Goal: Find specific page/section: Find specific page/section

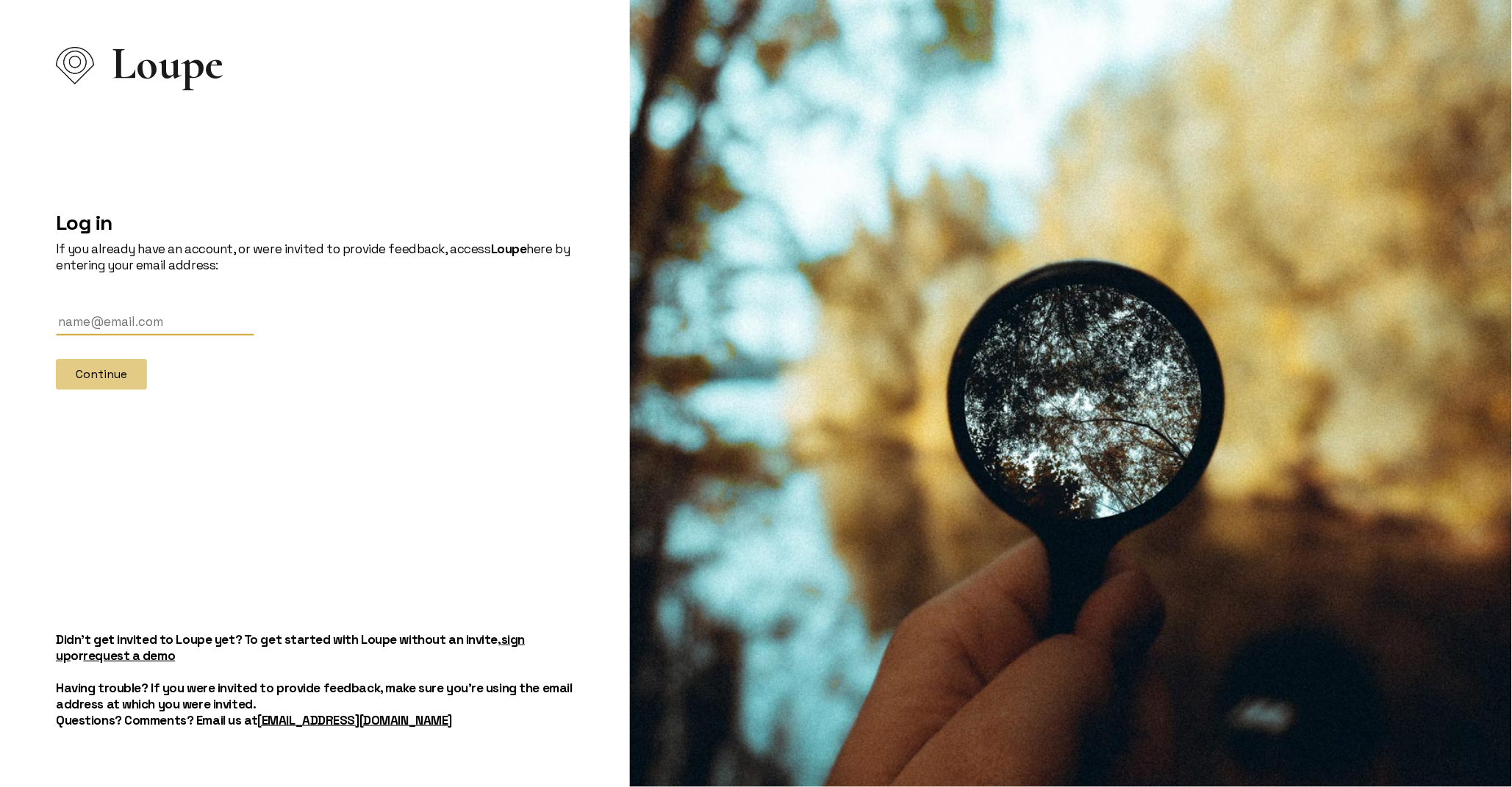
click at [92, 330] on input "text" at bounding box center [155, 322] width 198 height 27
type input "[EMAIL_ADDRESS][DOMAIN_NAME]"
click at [98, 367] on button "Continue" at bounding box center [101, 374] width 91 height 31
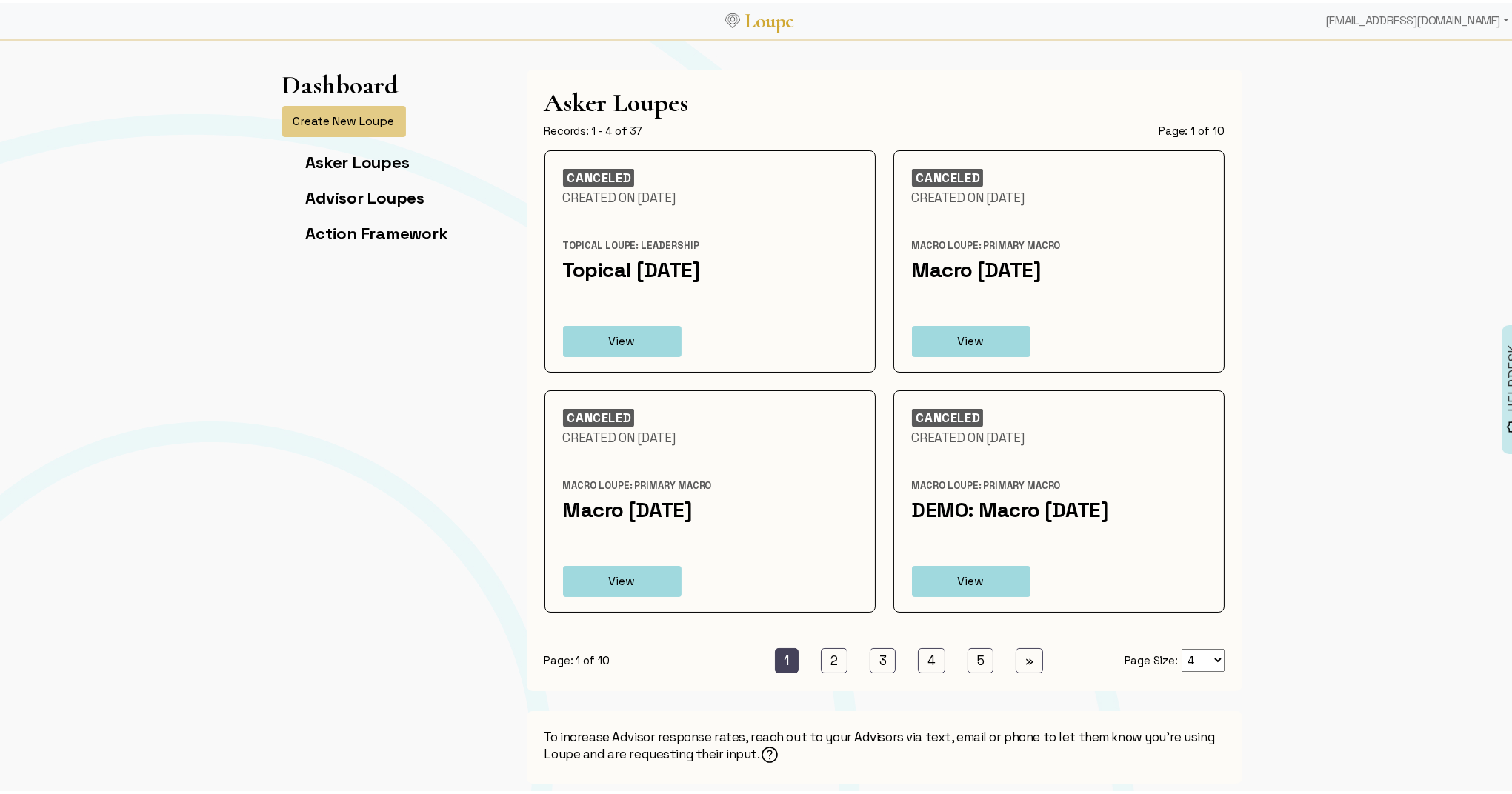
click at [1039, 661] on ul "« Previous 1 (current) 2 (current) 3 (current) 4 (current) 5 (current) » Next" at bounding box center [884, 658] width 443 height 25
click at [1036, 659] on link "» Next" at bounding box center [1029, 658] width 27 height 25
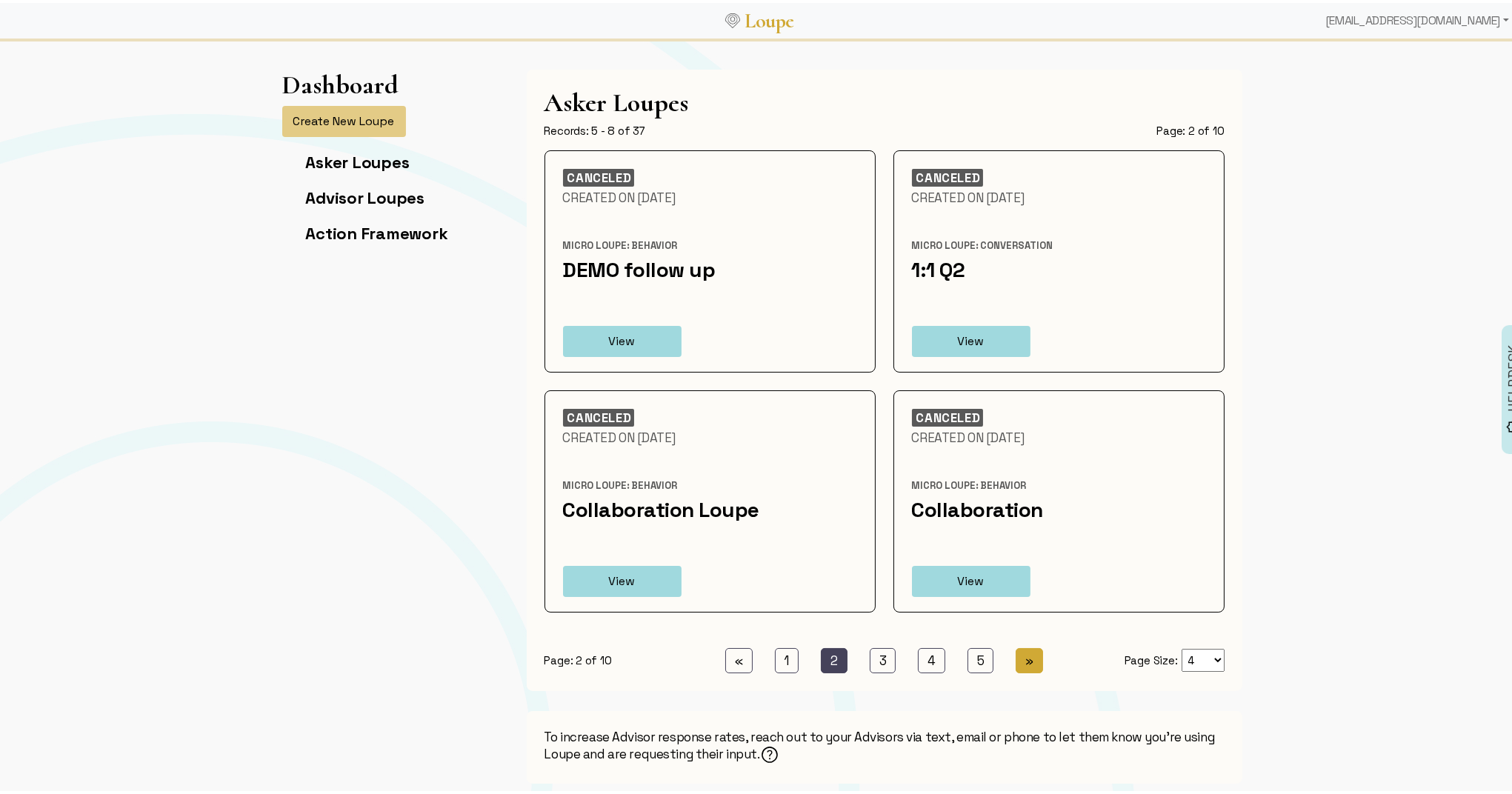
click at [1031, 658] on link "» Next" at bounding box center [1029, 658] width 27 height 25
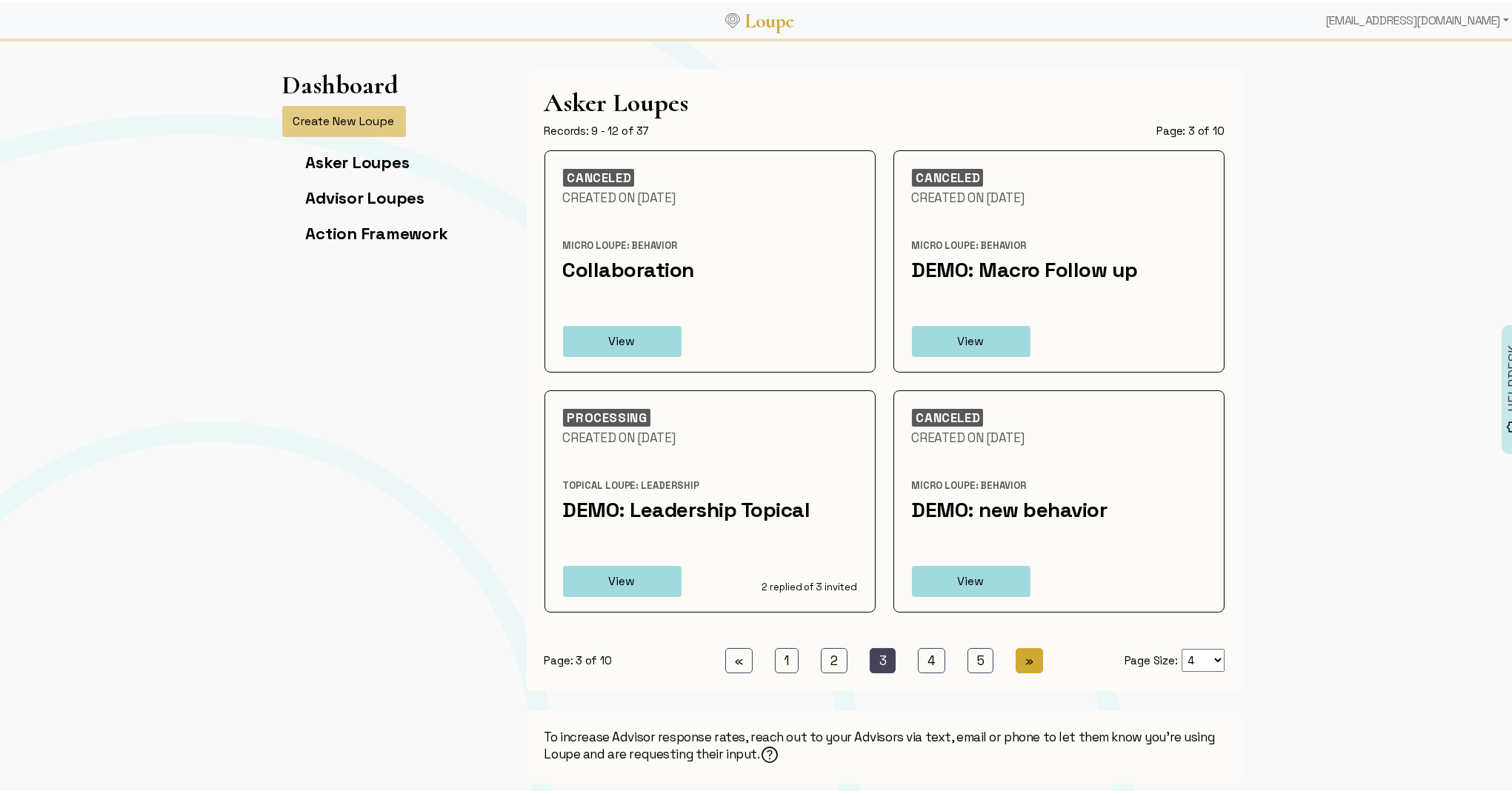
click at [1031, 658] on link "» Next" at bounding box center [1029, 658] width 27 height 25
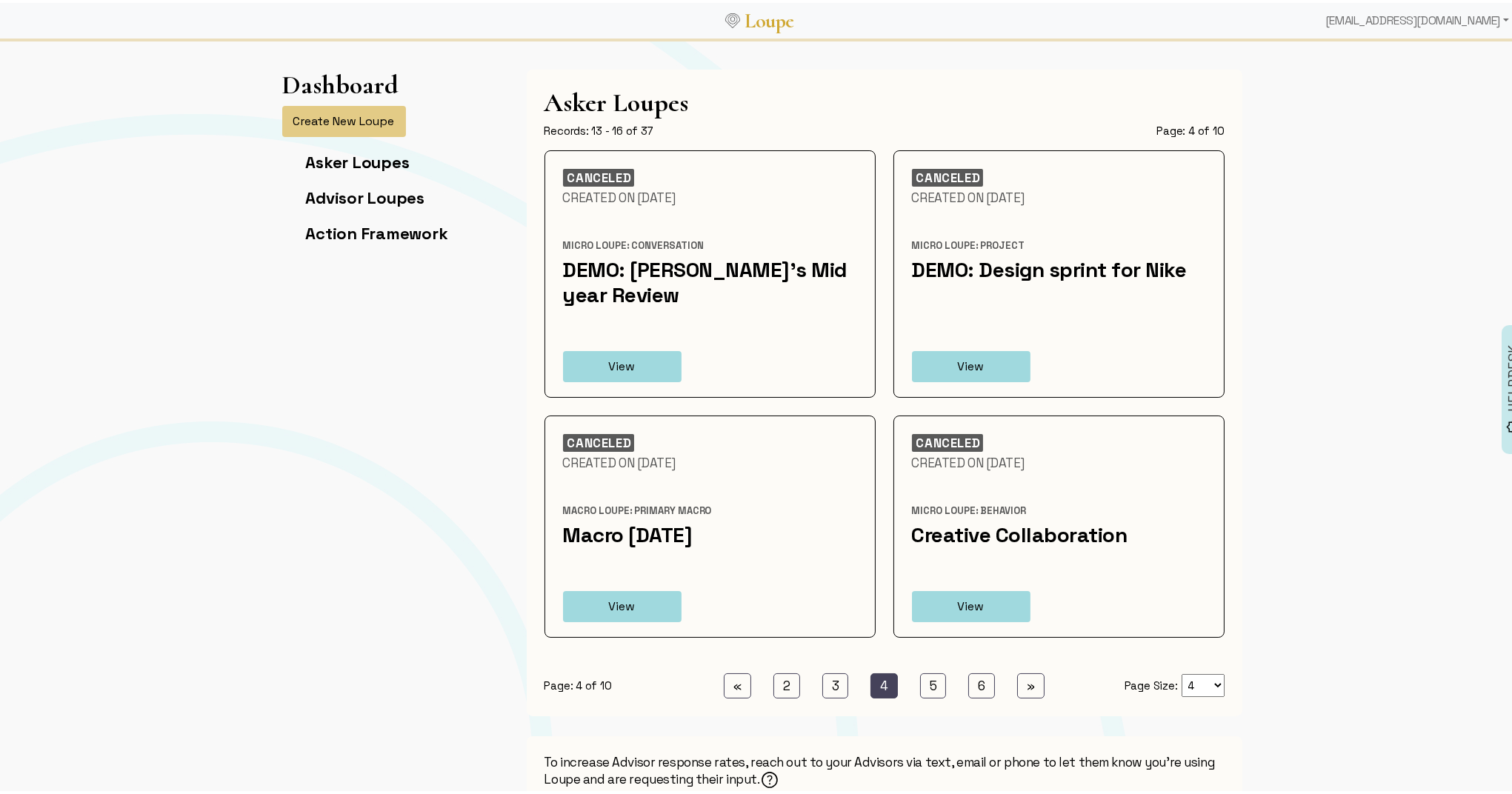
click at [1030, 658] on div "Page: 4 of 10 « Previous 2 (current) 3 (current) 4 (current) 5 (current) 6 (cur…" at bounding box center [885, 674] width 698 height 43
click at [1028, 673] on link "» Next" at bounding box center [1031, 683] width 27 height 25
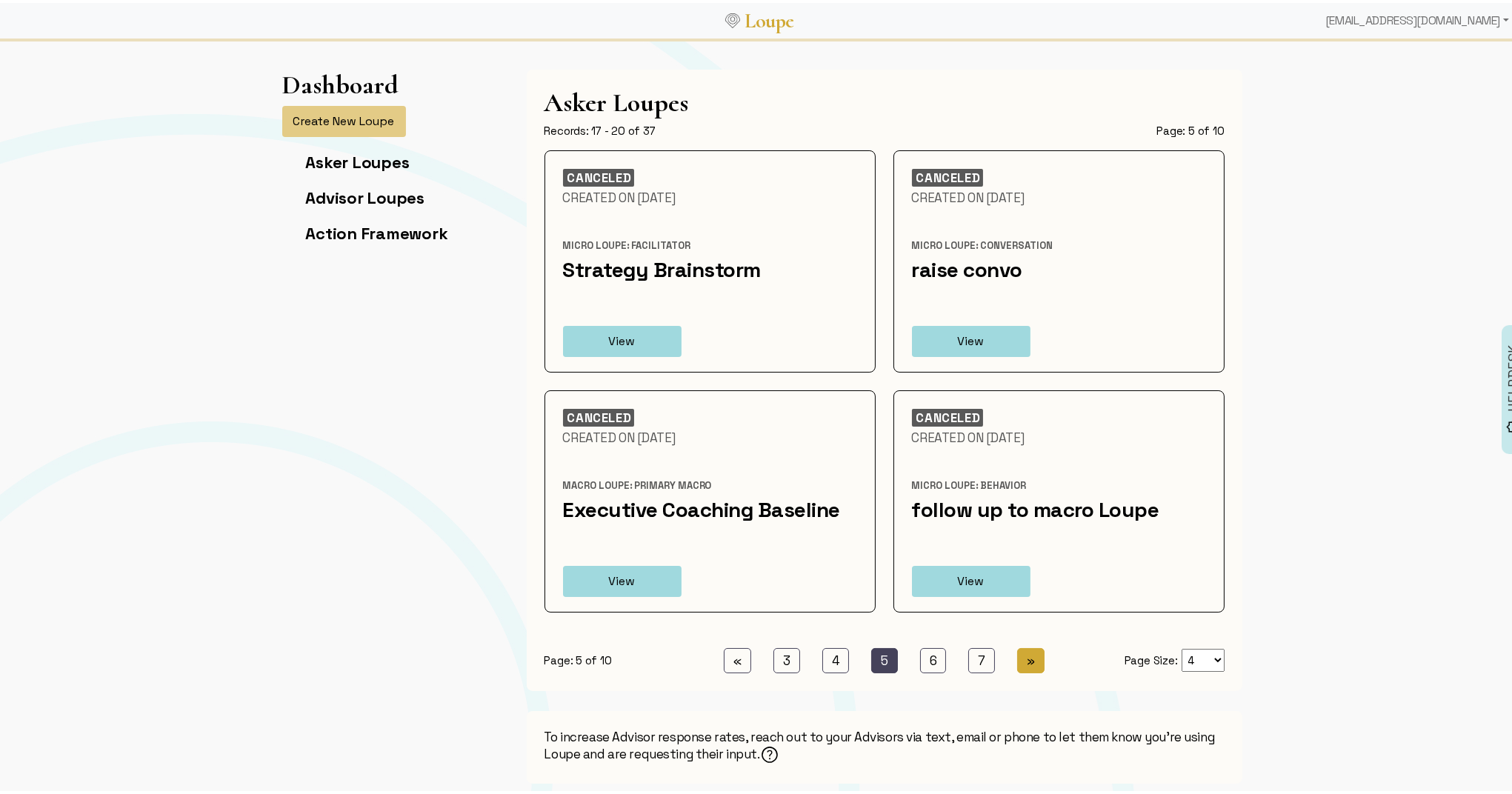
click at [1027, 664] on span "»" at bounding box center [1031, 658] width 8 height 16
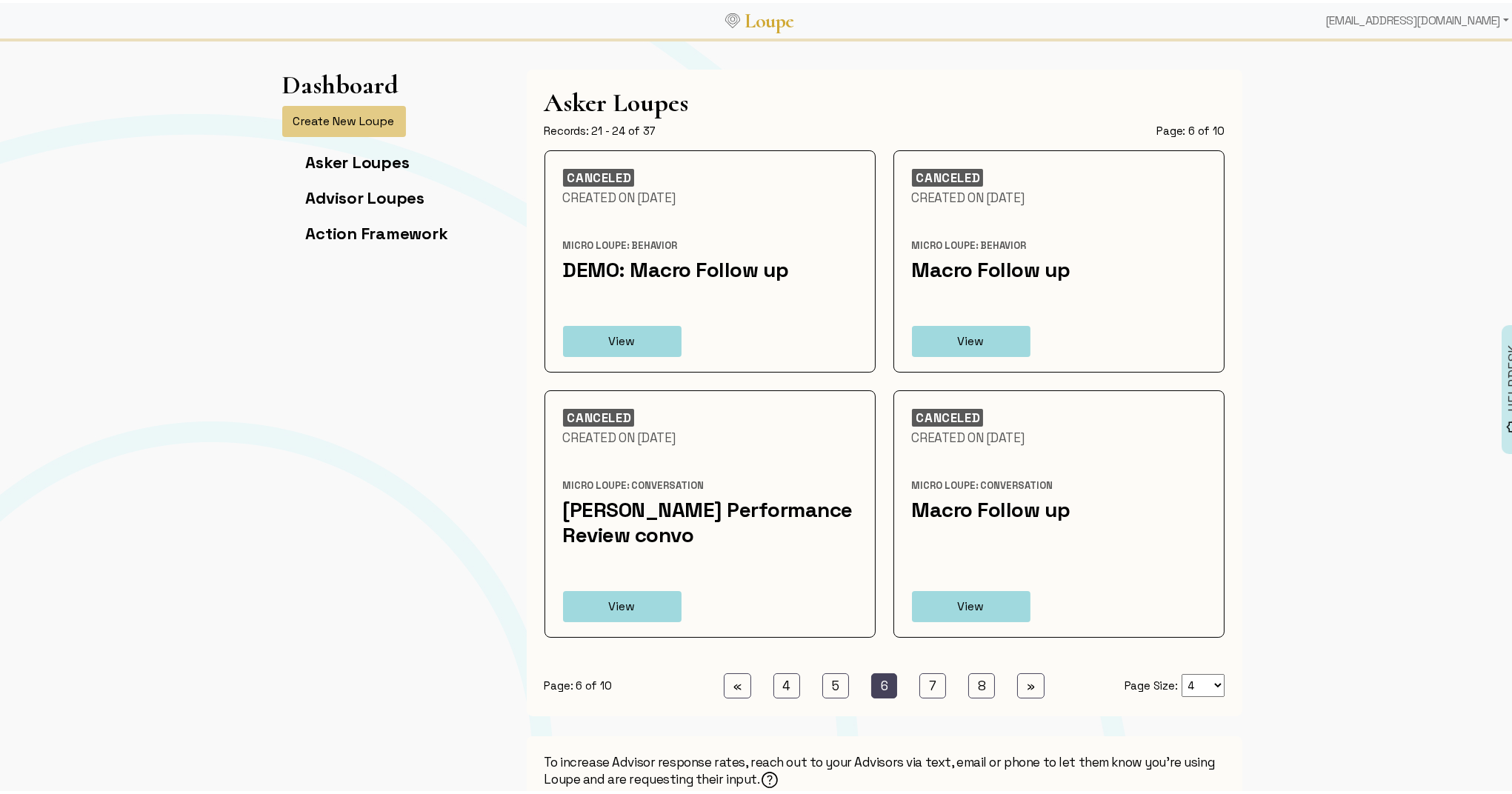
click at [1027, 661] on div "Page: 6 of 10 « Previous 4 (current) 5 (current) 6 (current) 7 (current) 8 (cur…" at bounding box center [885, 674] width 698 height 43
click at [1027, 679] on span "»" at bounding box center [1031, 683] width 8 height 16
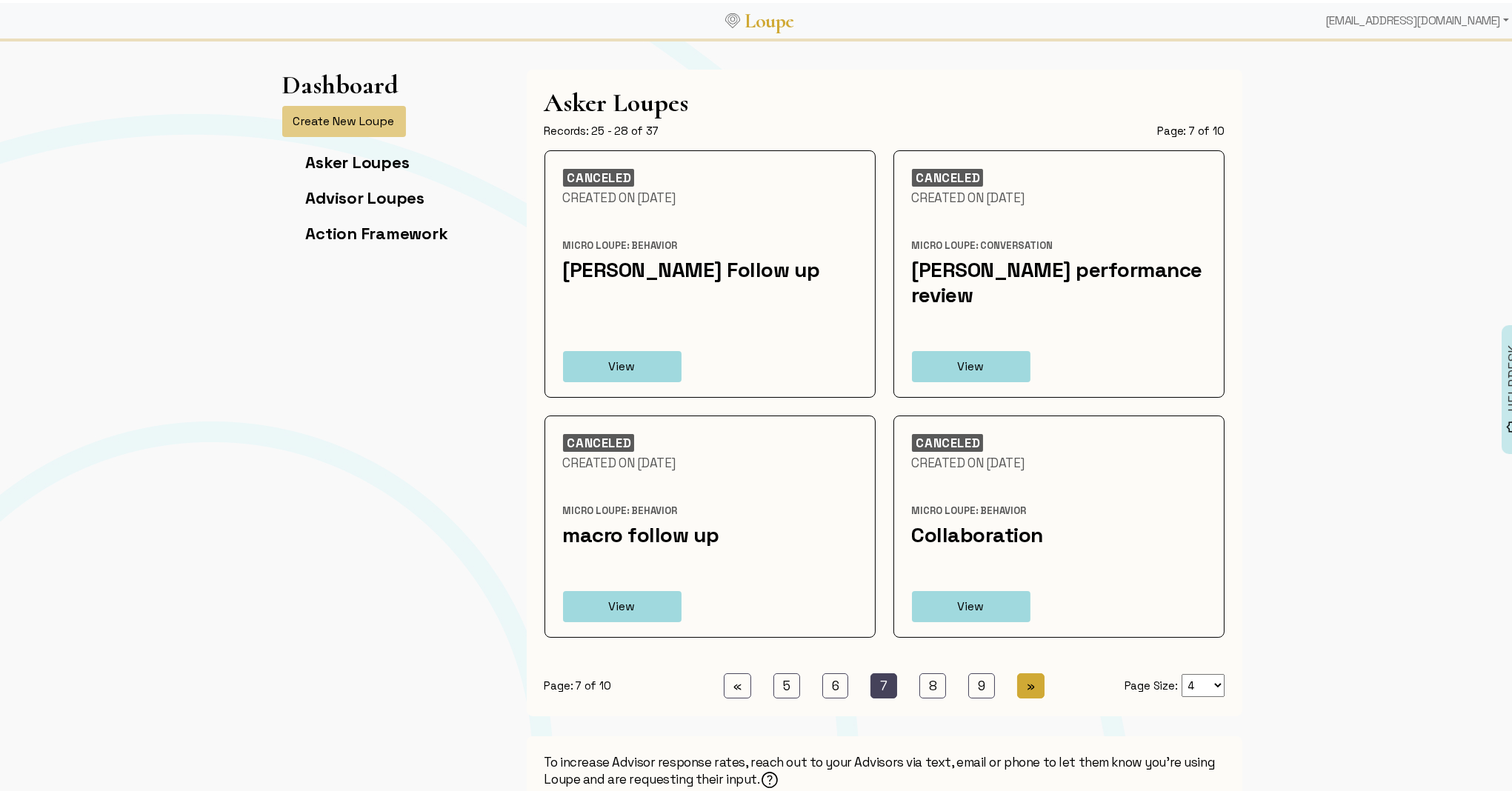
click at [1027, 675] on span "»" at bounding box center [1031, 683] width 8 height 16
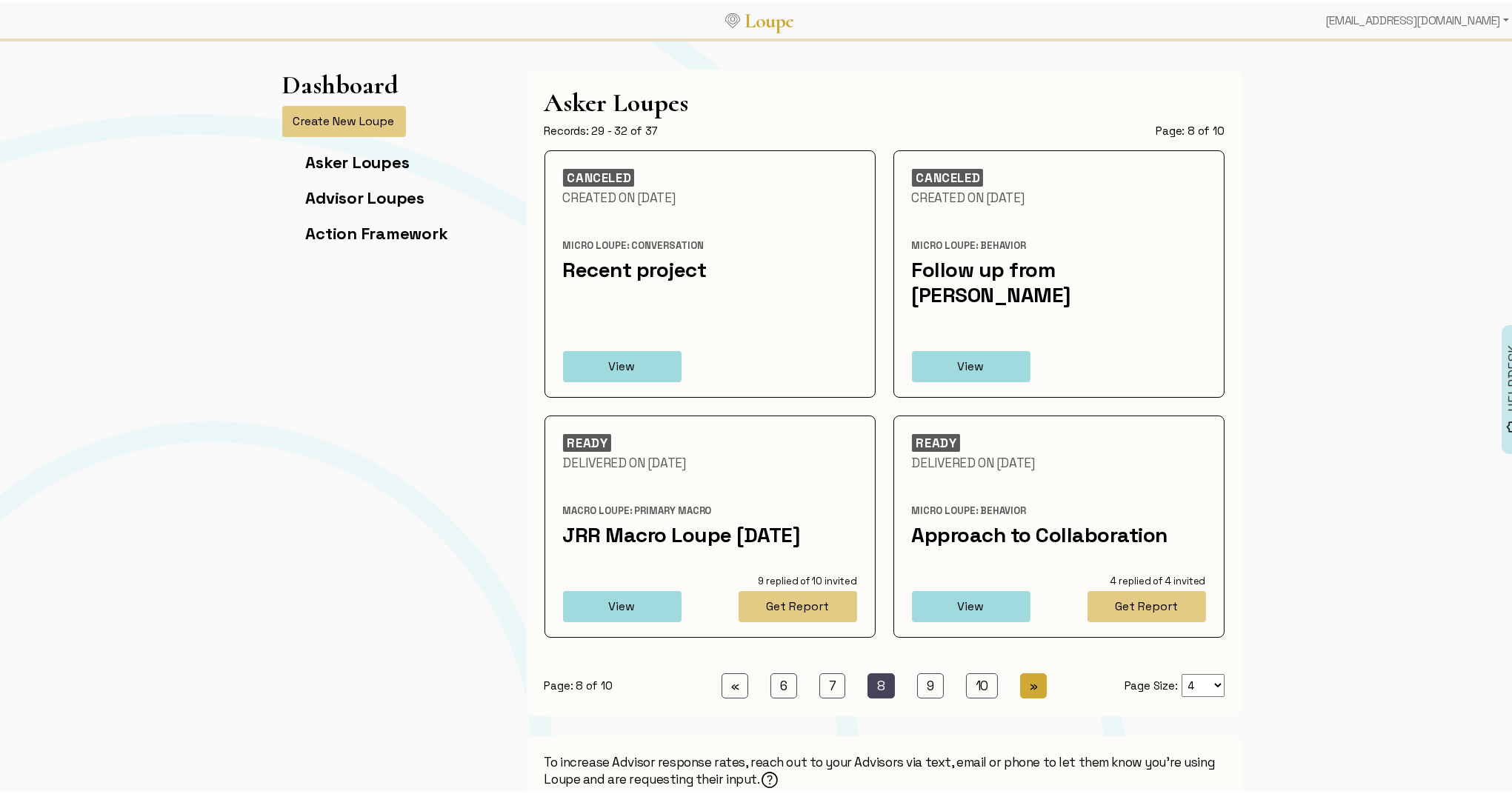
click at [1030, 675] on span "»" at bounding box center [1034, 683] width 8 height 16
